Goal: Find specific page/section: Find specific page/section

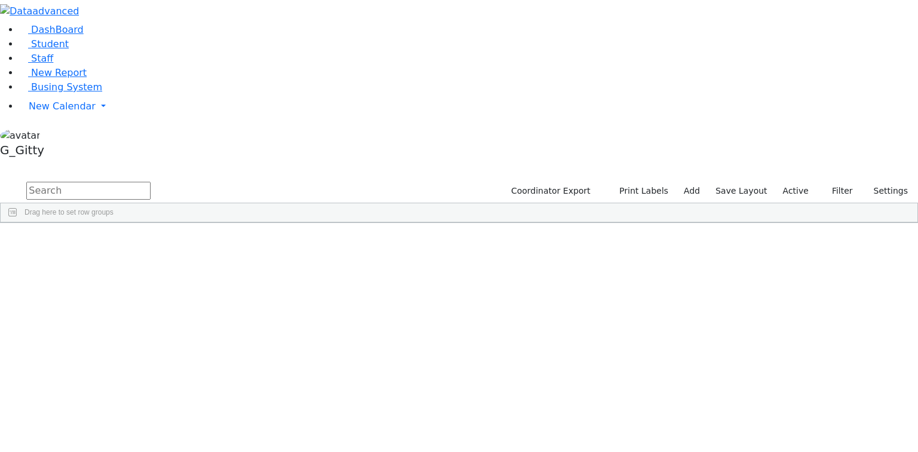
click at [151, 182] on input "text" at bounding box center [88, 191] width 124 height 18
click at [151, 242] on div "Faivelson" at bounding box center [113, 250] width 76 height 17
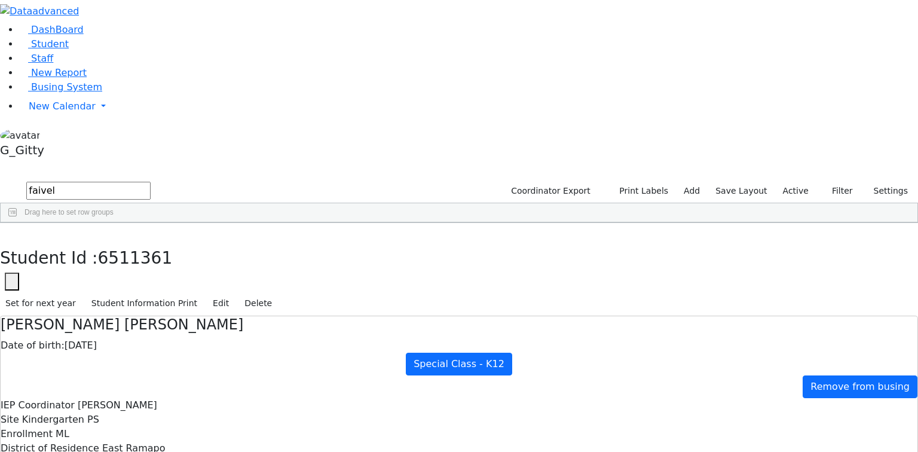
click at [151, 182] on input "faivel" at bounding box center [88, 191] width 124 height 18
click at [75, 242] on div "6508955" at bounding box center [38, 250] width 75 height 17
click at [12, 232] on icon "button" at bounding box center [8, 235] width 7 height 7
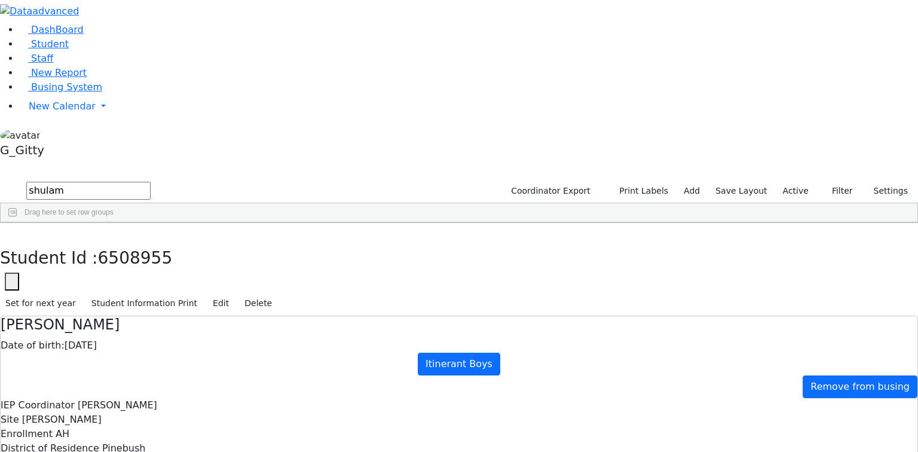
click at [151, 182] on input "shulam" at bounding box center [88, 191] width 124 height 18
click at [151, 182] on input "shul" at bounding box center [88, 191] width 124 height 18
type input "[PERSON_NAME]"
